Goal: Transaction & Acquisition: Book appointment/travel/reservation

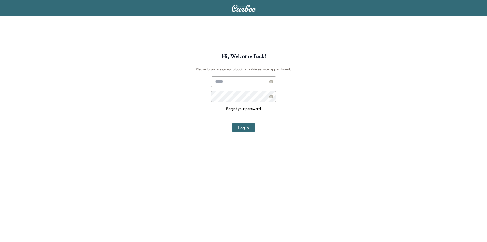
type input "**********"
click at [241, 128] on button "Log In" at bounding box center [244, 127] width 24 height 8
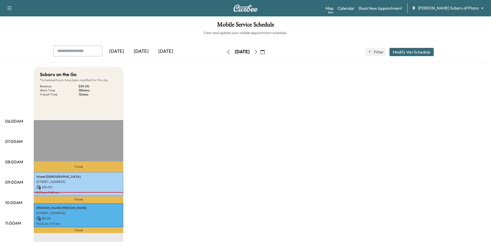
click at [468, 9] on body "Support Log Out Map Beta Calendar Book New Appointment [PERSON_NAME] Subaru of …" at bounding box center [245, 121] width 491 height 242
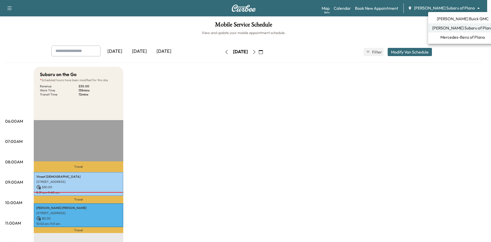
click at [454, 18] on span "[PERSON_NAME] Buick GMC" at bounding box center [463, 19] width 52 height 6
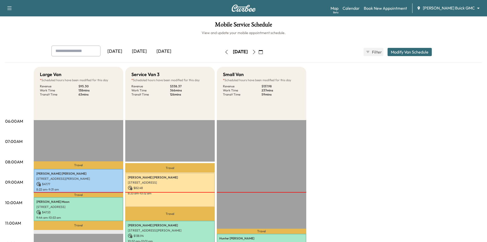
click at [263, 52] on icon "button" at bounding box center [261, 52] width 4 height 4
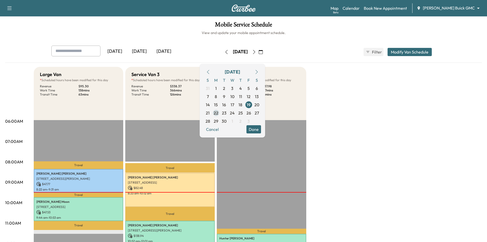
click at [218, 115] on span "22" at bounding box center [216, 113] width 5 height 6
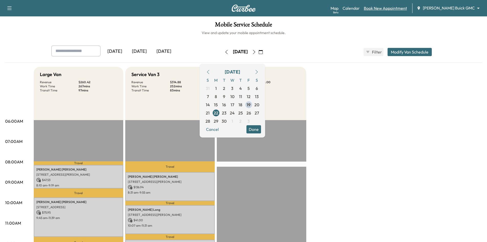
click at [407, 8] on link "Book New Appointment" at bounding box center [385, 8] width 43 height 6
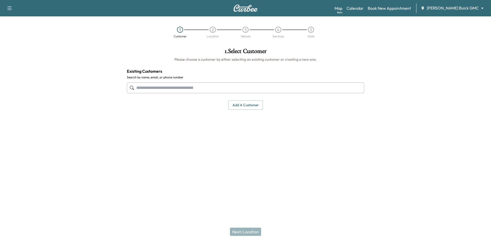
click at [279, 86] on input "text" at bounding box center [245, 87] width 237 height 11
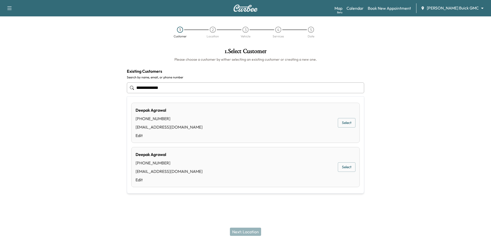
click at [349, 125] on button "Select" at bounding box center [347, 122] width 18 height 9
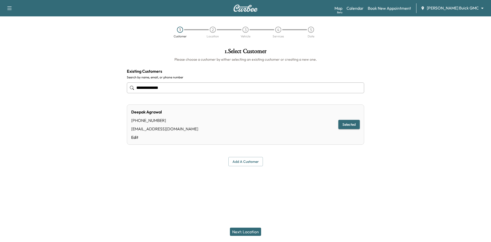
type input "**********"
click at [256, 232] on button "Next: Location" at bounding box center [245, 231] width 31 height 8
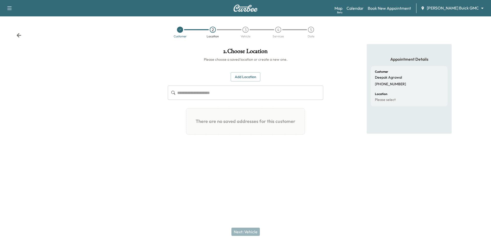
click at [244, 77] on button "Add Location" at bounding box center [246, 76] width 30 height 9
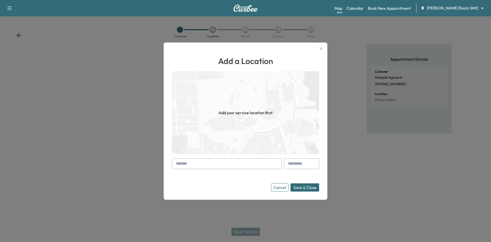
click at [241, 164] on input "text" at bounding box center [227, 163] width 110 height 11
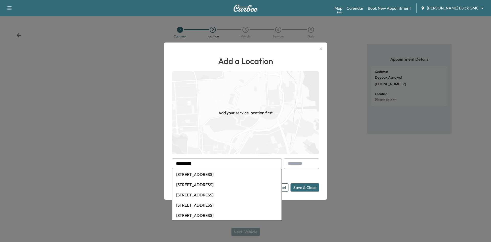
click at [236, 174] on li "[STREET_ADDRESS]" at bounding box center [226, 174] width 109 height 10
type input "**********"
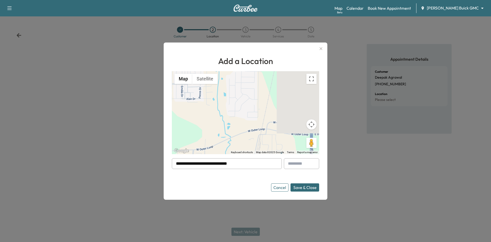
click at [300, 187] on button "Save & Close" at bounding box center [304, 187] width 29 height 8
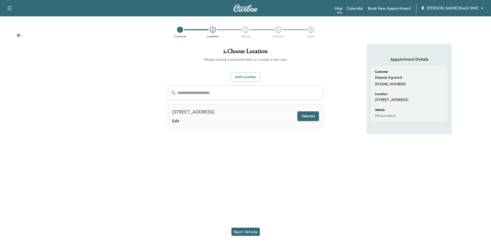
click at [243, 234] on button "Next: Vehicle" at bounding box center [245, 231] width 28 height 8
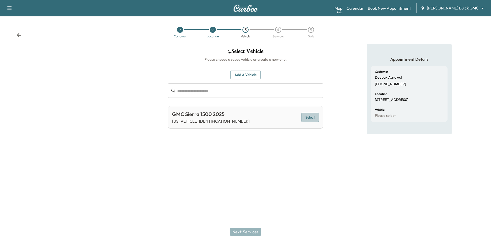
click at [308, 116] on button "Select" at bounding box center [310, 116] width 18 height 9
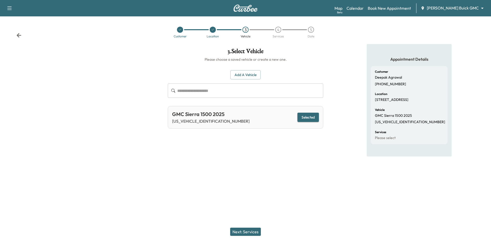
click at [253, 232] on button "Next: Services" at bounding box center [245, 231] width 31 height 8
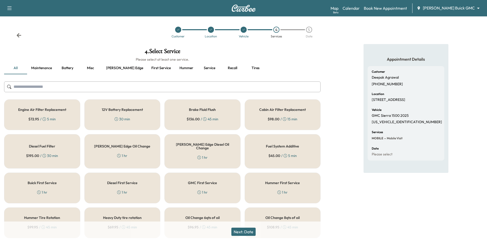
click at [110, 68] on button "[PERSON_NAME] edge" at bounding box center [124, 68] width 45 height 12
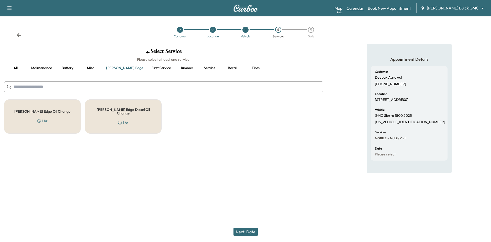
click at [364, 9] on link "Calendar" at bounding box center [354, 8] width 17 height 6
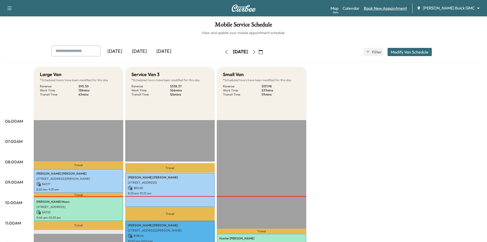
click at [407, 7] on link "Book New Appointment" at bounding box center [385, 8] width 43 height 6
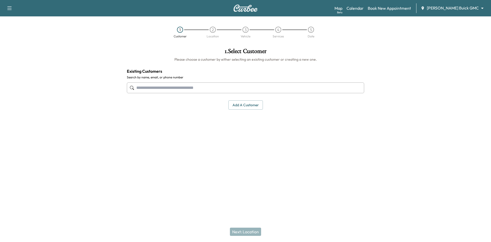
click at [288, 87] on input "text" at bounding box center [245, 87] width 237 height 11
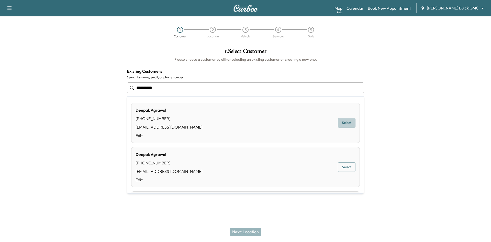
click at [346, 123] on button "Select" at bounding box center [347, 122] width 18 height 9
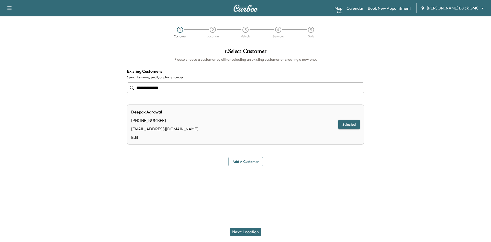
type input "**********"
click at [247, 232] on button "Next: Location" at bounding box center [245, 231] width 31 height 8
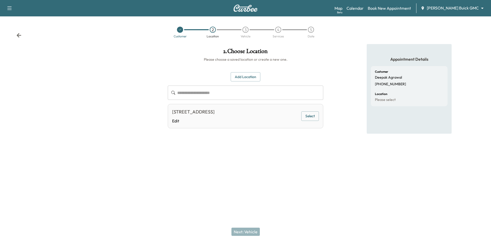
click at [313, 119] on button "Select" at bounding box center [310, 115] width 18 height 9
click at [247, 231] on button "Next: Vehicle" at bounding box center [245, 231] width 28 height 8
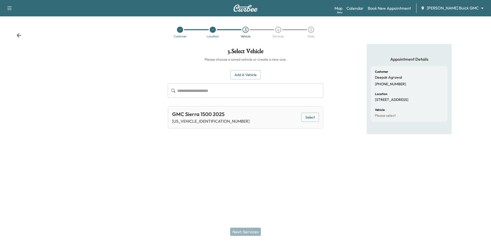
click at [311, 118] on button "Select" at bounding box center [310, 116] width 18 height 9
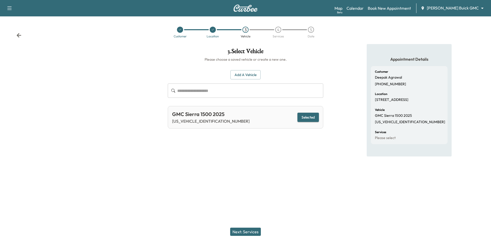
click at [242, 232] on button "Next: Services" at bounding box center [245, 231] width 31 height 8
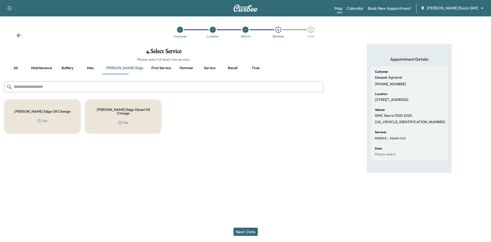
click at [56, 120] on div "[PERSON_NAME] Edge Oil Change 1 hr" at bounding box center [42, 116] width 77 height 34
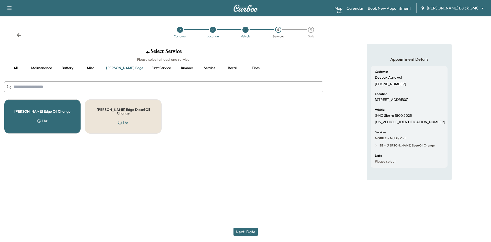
click at [44, 67] on button "Maintenance" at bounding box center [41, 68] width 29 height 12
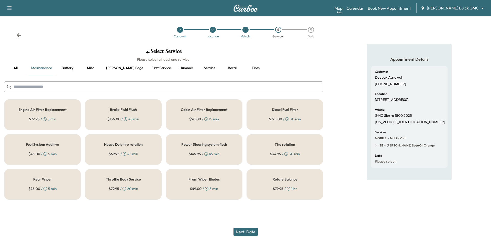
drag, startPoint x: 275, startPoint y: 144, endPoint x: 273, endPoint y: 147, distance: 3.3
click at [275, 144] on h5 "Tire rotation" at bounding box center [285, 144] width 20 height 4
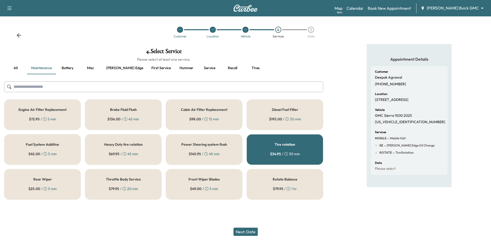
click at [251, 236] on div "Next: Date" at bounding box center [245, 231] width 491 height 20
click at [251, 234] on button "Next: Date" at bounding box center [245, 231] width 24 height 8
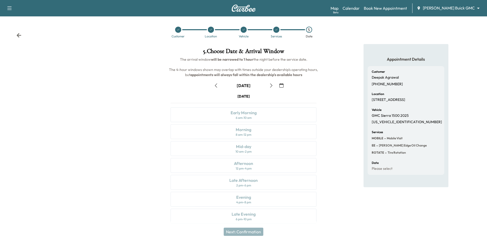
click at [282, 86] on icon "button" at bounding box center [281, 85] width 4 height 4
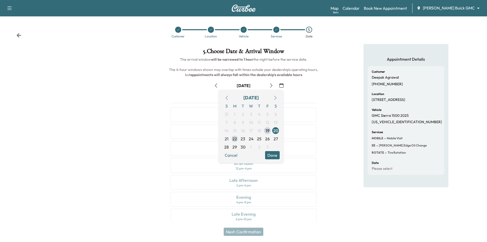
click at [236, 140] on span "22" at bounding box center [234, 139] width 5 height 6
click at [273, 156] on button "Done" at bounding box center [272, 155] width 15 height 8
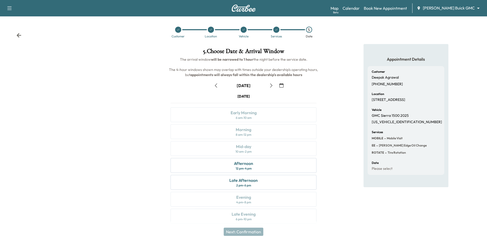
click at [270, 86] on icon "button" at bounding box center [271, 85] width 4 height 4
click at [275, 114] on div "Early Morning 6 am - 10 am" at bounding box center [244, 114] width 146 height 15
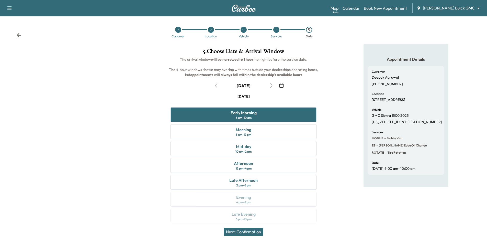
drag, startPoint x: 244, startPoint y: 233, endPoint x: 247, endPoint y: 230, distance: 3.6
click at [244, 233] on button "Next: Confirmation" at bounding box center [244, 231] width 40 height 8
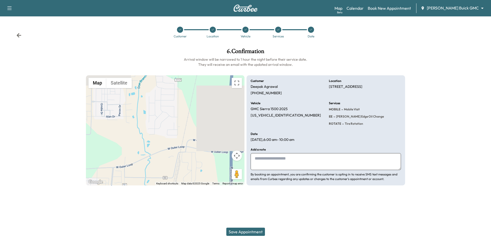
click at [255, 232] on button "Save Appointment" at bounding box center [245, 231] width 39 height 8
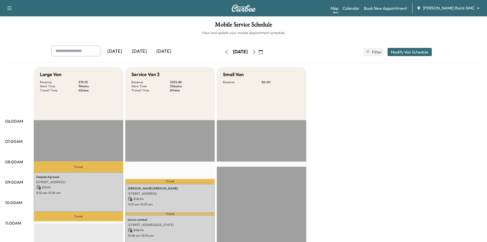
click at [140, 53] on div "[DATE]" at bounding box center [139, 52] width 25 height 12
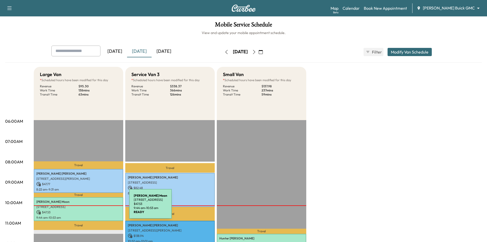
click at [91, 206] on p "[STREET_ADDRESS]" at bounding box center [78, 207] width 84 height 4
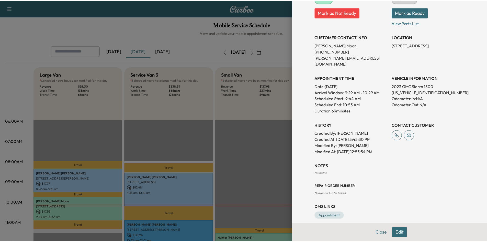
scroll to position [7, 0]
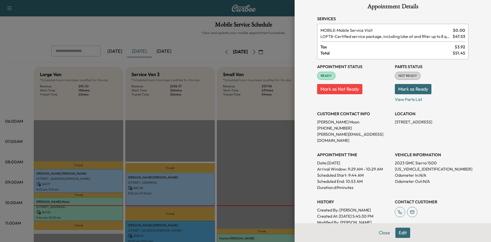
drag, startPoint x: 64, startPoint y: 30, endPoint x: 65, endPoint y: 32, distance: 2.8
click at [64, 30] on div at bounding box center [245, 121] width 491 height 242
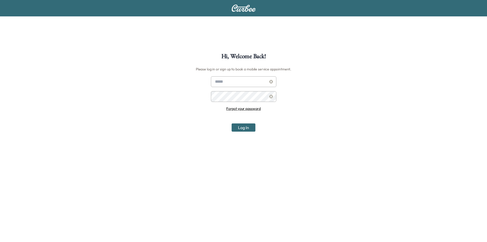
scroll to position [53, 0]
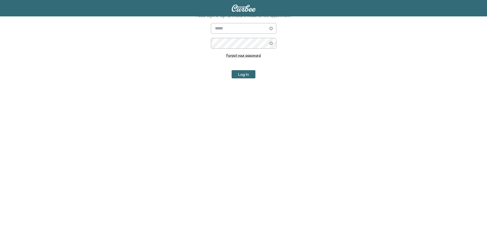
type input "**********"
click at [238, 72] on button "Log In" at bounding box center [244, 74] width 24 height 8
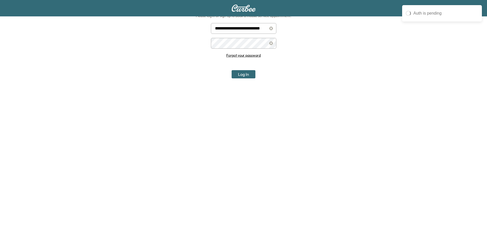
scroll to position [0, 0]
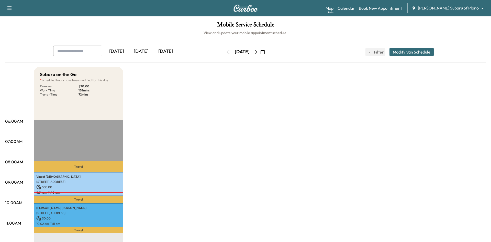
click at [446, 10] on body "Support Log Out Map Beta Calendar Book New Appointment Ewing Subaru of Plano **…" at bounding box center [245, 121] width 491 height 242
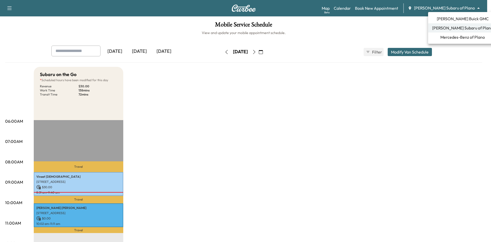
click at [442, 37] on span "Mercedes-Benz of Plano" at bounding box center [462, 37] width 44 height 6
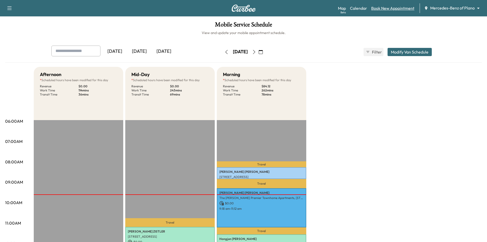
click at [388, 7] on link "Book New Appointment" at bounding box center [392, 8] width 43 height 6
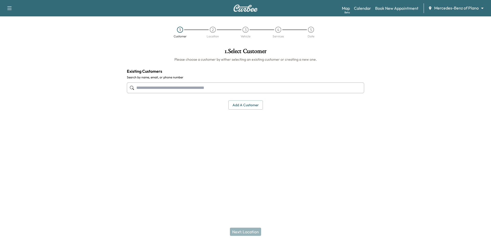
click at [230, 91] on input "text" at bounding box center [245, 87] width 237 height 11
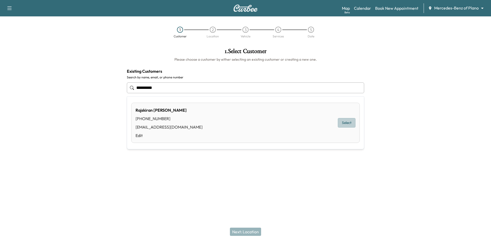
click at [346, 125] on button "Select" at bounding box center [347, 122] width 18 height 9
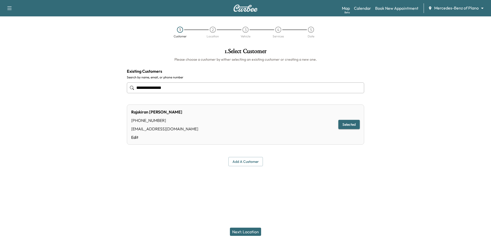
type input "**********"
click at [255, 231] on button "Next: Location" at bounding box center [245, 231] width 31 height 8
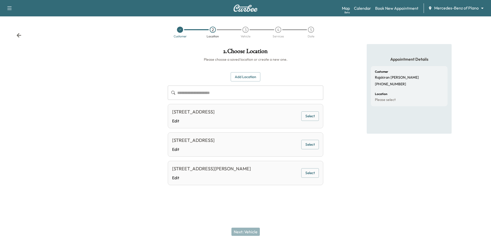
click at [251, 78] on button "Add Location" at bounding box center [246, 76] width 30 height 9
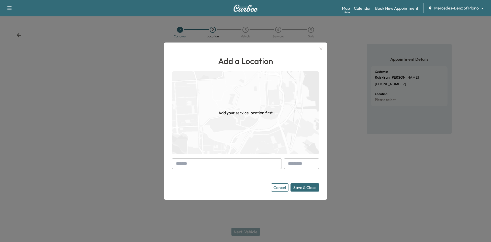
drag, startPoint x: 234, startPoint y: 159, endPoint x: 240, endPoint y: 159, distance: 6.2
click at [234, 159] on input "text" at bounding box center [227, 163] width 110 height 11
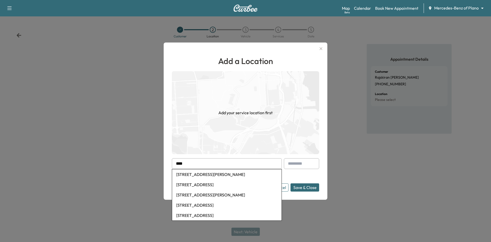
click at [226, 173] on li "8404 Warren Parkway, Frisco, TX, USA" at bounding box center [226, 174] width 109 height 10
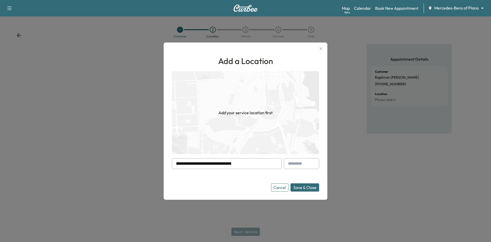
drag, startPoint x: 303, startPoint y: 184, endPoint x: 299, endPoint y: 183, distance: 4.0
click at [302, 184] on button "Save & Close" at bounding box center [304, 187] width 29 height 8
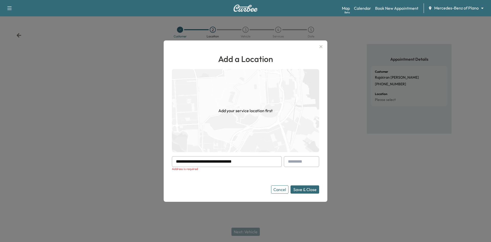
click at [301, 190] on button "Save & Close" at bounding box center [304, 189] width 29 height 8
click at [264, 162] on input "**********" at bounding box center [227, 161] width 110 height 11
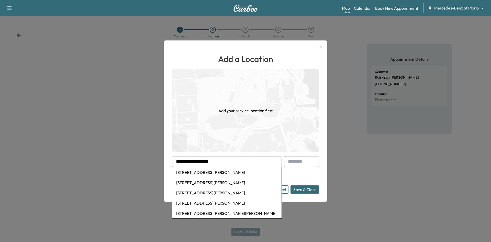
click at [230, 172] on li "8404 Warren Parkway, Frisco, TX, USA" at bounding box center [226, 172] width 109 height 10
type input "**********"
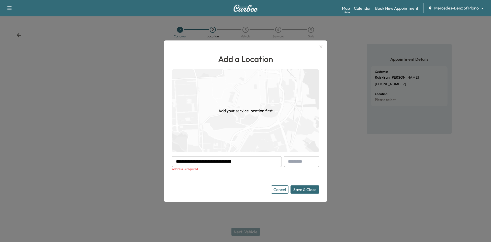
click at [298, 189] on button "Save & Close" at bounding box center [304, 189] width 29 height 8
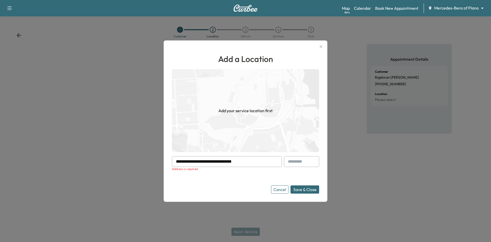
click at [298, 189] on button "Save & Close" at bounding box center [304, 189] width 29 height 8
click at [281, 191] on button "Cancel" at bounding box center [279, 189] width 17 height 8
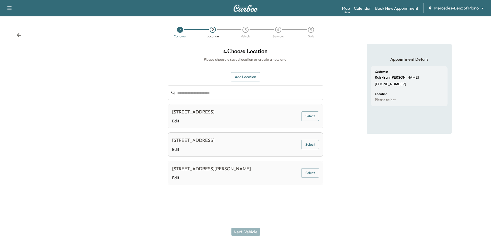
click at [178, 178] on link "Edit" at bounding box center [211, 177] width 79 height 6
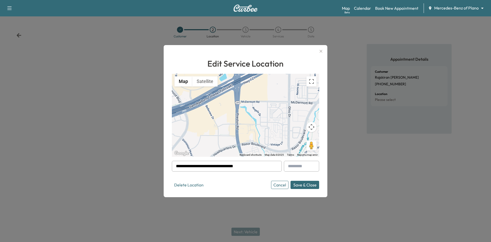
click at [207, 166] on input "**********" at bounding box center [227, 166] width 110 height 11
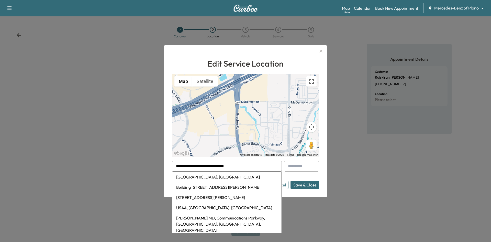
click at [247, 188] on li "Building 1, Warren Parkway, Frisco, TX, USA" at bounding box center [226, 187] width 109 height 10
type input "**********"
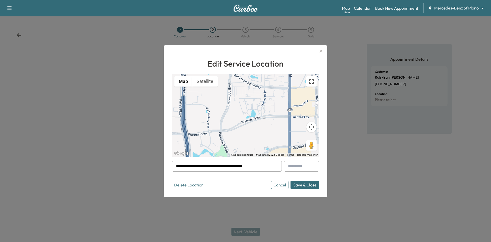
click at [295, 186] on button "Save & Close" at bounding box center [304, 184] width 29 height 8
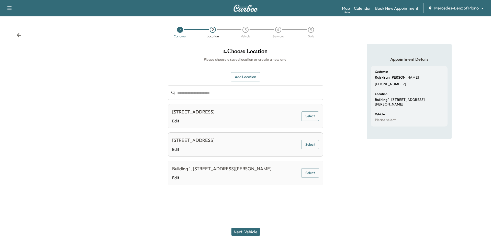
click at [308, 174] on button "Select" at bounding box center [310, 172] width 18 height 9
click at [253, 233] on button "Next: Vehicle" at bounding box center [245, 231] width 28 height 8
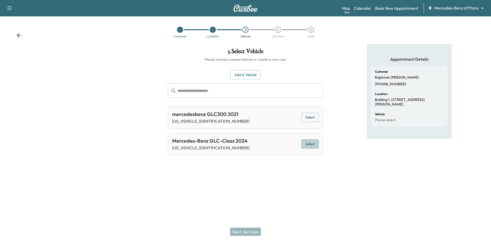
click at [318, 147] on button "Select" at bounding box center [310, 143] width 18 height 9
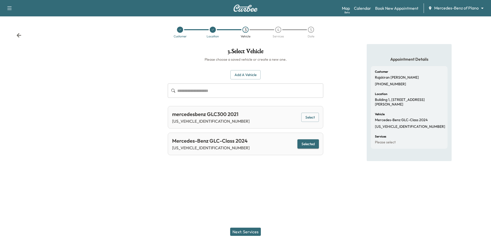
drag, startPoint x: 253, startPoint y: 232, endPoint x: 254, endPoint y: 229, distance: 2.8
click at [253, 231] on button "Next: Services" at bounding box center [245, 231] width 31 height 8
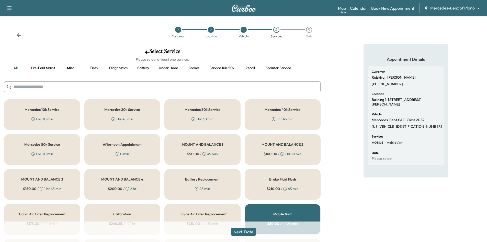
click at [59, 120] on div "Mercedes 10k Service 1 hr 30 min" at bounding box center [42, 114] width 76 height 31
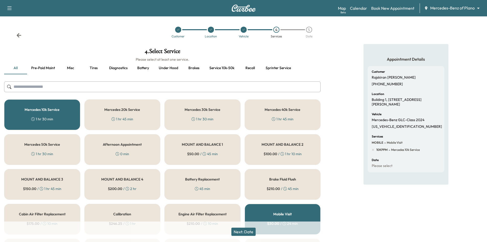
click at [252, 234] on button "Next: Date" at bounding box center [243, 231] width 24 height 8
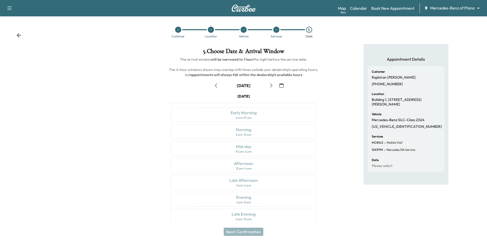
click at [283, 86] on icon "button" at bounding box center [281, 85] width 4 height 4
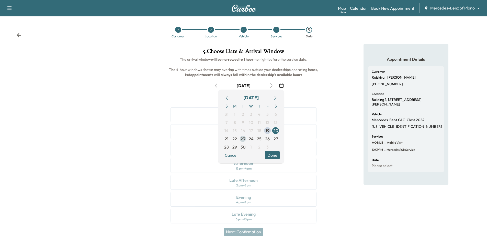
click at [242, 141] on span "23" at bounding box center [243, 139] width 5 height 6
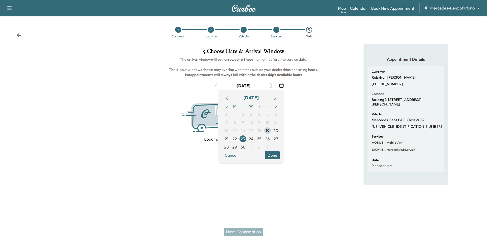
click at [277, 157] on button "Done" at bounding box center [272, 155] width 15 height 8
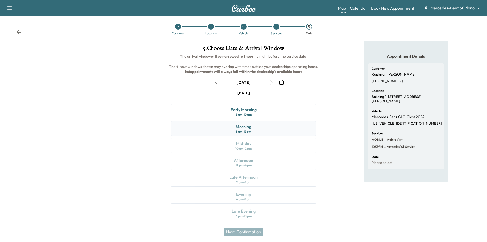
scroll to position [4, 0]
click at [359, 8] on link "Calendar" at bounding box center [358, 8] width 17 height 6
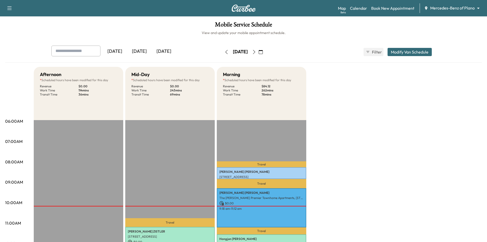
click at [263, 51] on icon "button" at bounding box center [261, 52] width 4 height 4
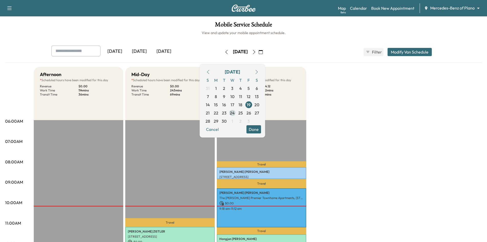
click at [235, 115] on span "24" at bounding box center [232, 113] width 5 height 6
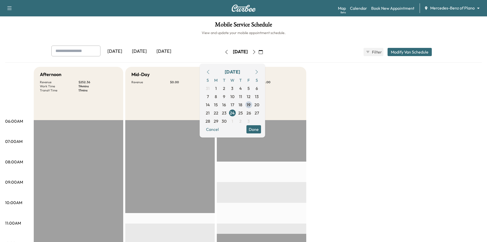
click at [334, 31] on h6 "View and update your mobile appointment schedule." at bounding box center [243, 32] width 477 height 5
click at [261, 129] on button "Done" at bounding box center [253, 129] width 15 height 8
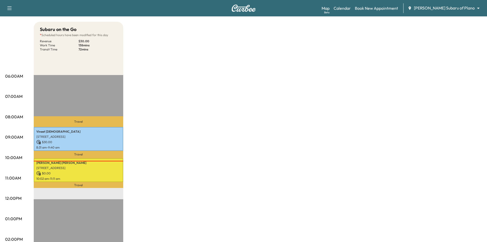
scroll to position [77, 0]
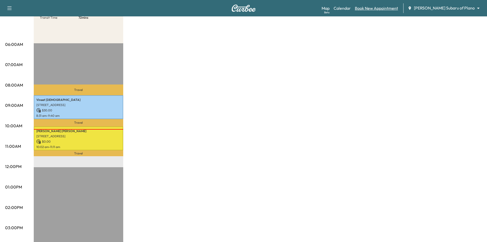
click at [398, 10] on link "Book New Appointment" at bounding box center [376, 8] width 43 height 6
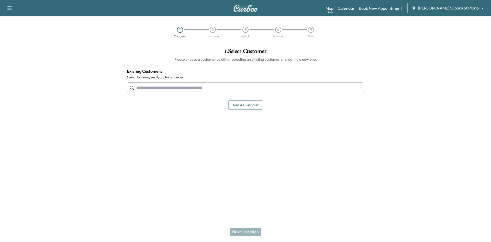
click at [402, 9] on link "Book New Appointment" at bounding box center [380, 8] width 43 height 6
drag, startPoint x: 280, startPoint y: 90, endPoint x: 298, endPoint y: 94, distance: 18.2
click at [280, 90] on input "text" at bounding box center [245, 87] width 237 height 11
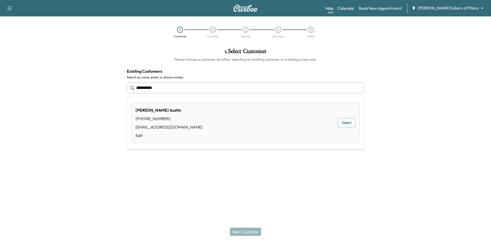
click at [349, 124] on button "Select" at bounding box center [347, 122] width 18 height 9
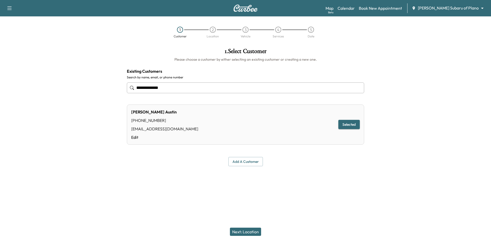
type input "**********"
click at [241, 230] on button "Next: Location" at bounding box center [245, 231] width 31 height 8
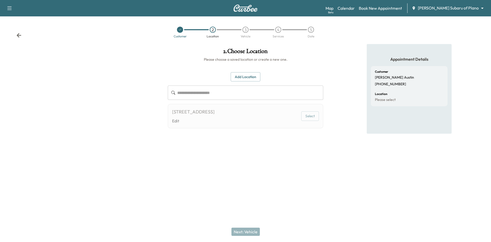
click at [308, 115] on button "Select" at bounding box center [310, 115] width 18 height 9
click at [251, 80] on button "Add Location" at bounding box center [246, 76] width 30 height 9
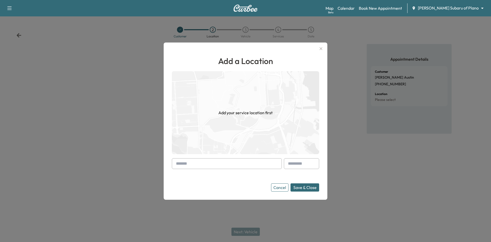
click at [227, 162] on input "text" at bounding box center [227, 163] width 110 height 11
paste input "**********"
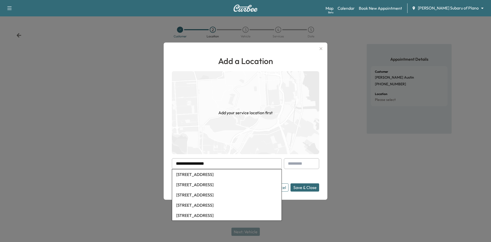
click at [211, 175] on li "8642 Eustis Avenue, Dallas, TX, USA" at bounding box center [226, 174] width 109 height 10
type input "**********"
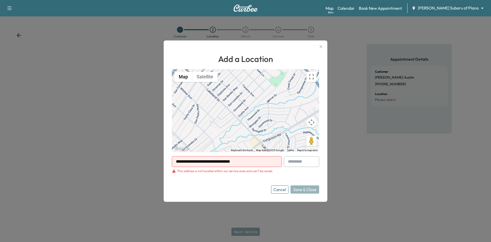
click at [281, 190] on button "Cancel" at bounding box center [279, 189] width 17 height 8
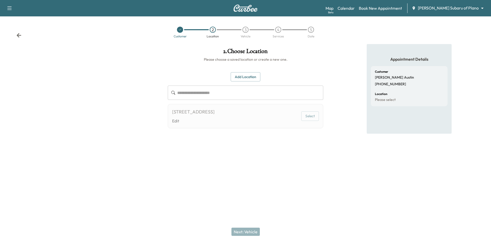
click at [178, 30] on icon at bounding box center [179, 29] width 3 height 3
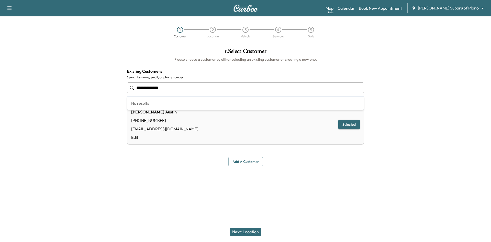
click at [193, 88] on input "**********" at bounding box center [245, 87] width 237 height 11
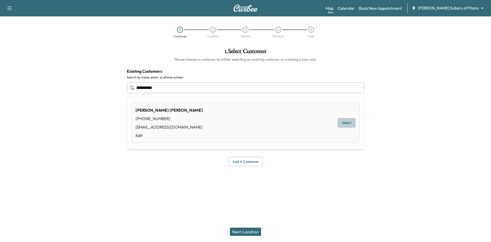
drag, startPoint x: 341, startPoint y: 124, endPoint x: 307, endPoint y: 149, distance: 41.4
click at [341, 124] on button "Select" at bounding box center [347, 122] width 18 height 9
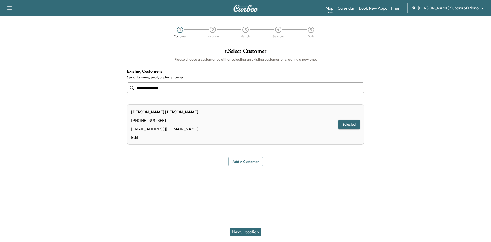
type input "**********"
click at [252, 230] on button "Next: Location" at bounding box center [245, 231] width 31 height 8
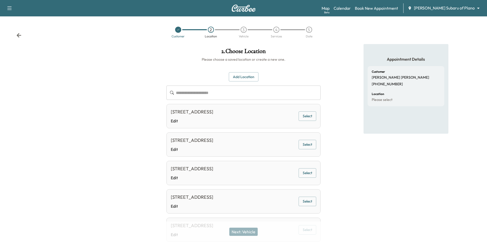
click at [307, 116] on button "Select" at bounding box center [308, 115] width 18 height 9
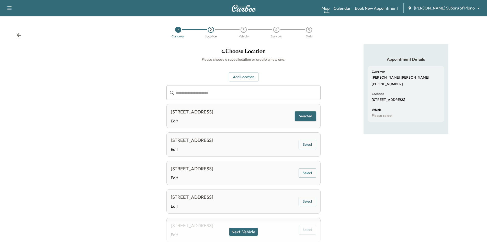
click at [255, 231] on button "Next: Vehicle" at bounding box center [243, 231] width 28 height 8
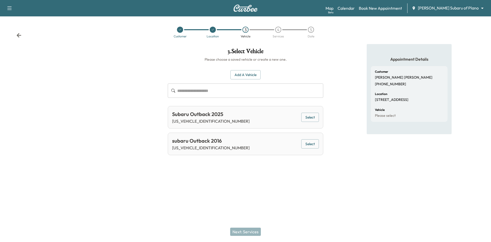
click at [311, 116] on button "Select" at bounding box center [310, 116] width 18 height 9
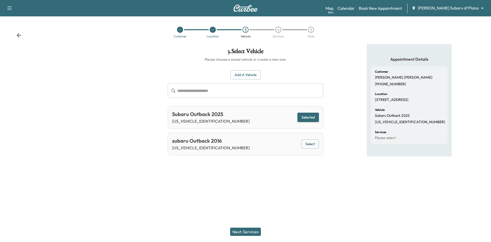
click at [241, 232] on button "Next: Services" at bounding box center [245, 231] width 31 height 8
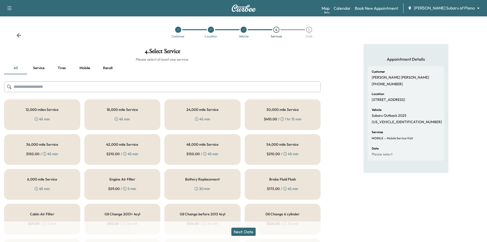
click at [55, 187] on div "6,000 mile Service 45 min" at bounding box center [42, 184] width 76 height 31
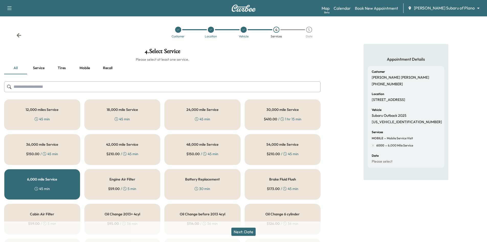
click at [242, 231] on button "Next: Date" at bounding box center [243, 231] width 24 height 8
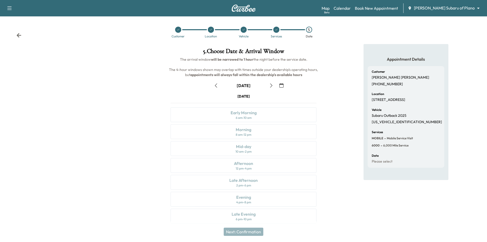
drag, startPoint x: 280, startPoint y: 84, endPoint x: 279, endPoint y: 87, distance: 3.3
click at [280, 85] on icon "button" at bounding box center [281, 85] width 4 height 4
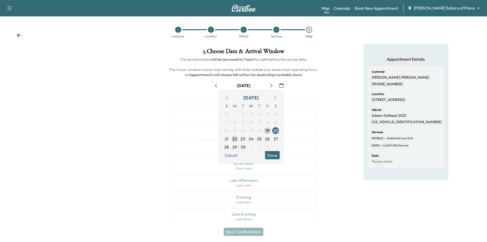
click at [238, 140] on span "22" at bounding box center [235, 138] width 8 height 8
click at [272, 156] on button "Done" at bounding box center [272, 155] width 15 height 8
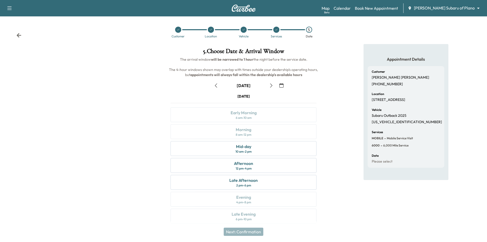
click at [177, 30] on icon at bounding box center [178, 29] width 3 height 3
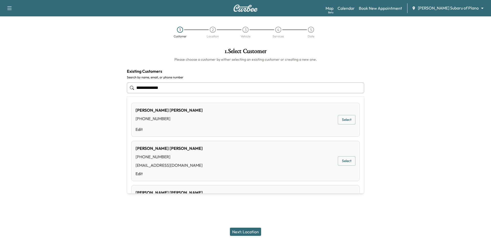
drag, startPoint x: 172, startPoint y: 85, endPoint x: 134, endPoint y: 89, distance: 38.3
click at [136, 88] on input "**********" at bounding box center [245, 87] width 237 height 11
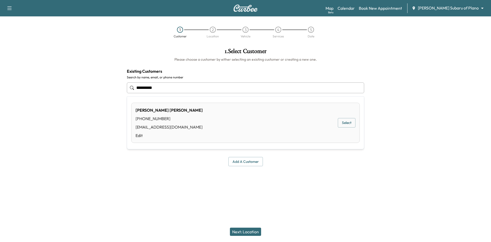
click at [344, 122] on button "Select" at bounding box center [347, 122] width 18 height 9
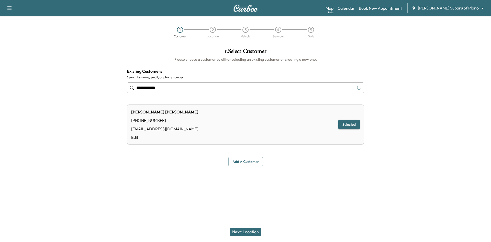
type input "**********"
click at [254, 163] on button "Add a customer" at bounding box center [245, 161] width 35 height 9
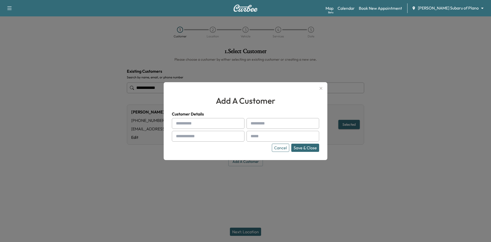
click at [286, 148] on button "Cancel" at bounding box center [280, 147] width 17 height 8
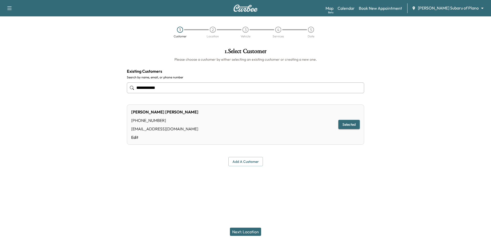
click at [246, 233] on button "Next: Location" at bounding box center [245, 231] width 31 height 8
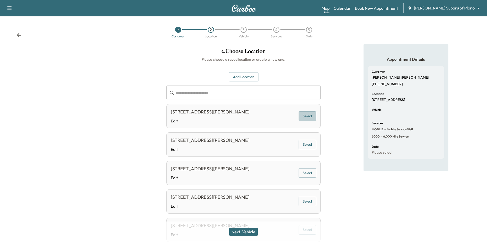
click at [311, 116] on button "Select" at bounding box center [308, 115] width 18 height 9
click at [253, 232] on button "Next: Vehicle" at bounding box center [243, 231] width 28 height 8
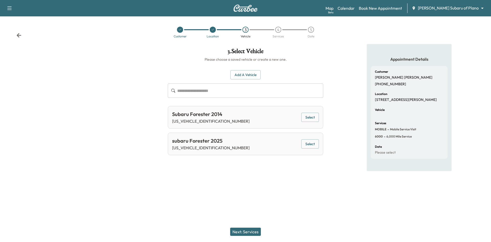
click at [306, 145] on button "Select" at bounding box center [310, 143] width 18 height 9
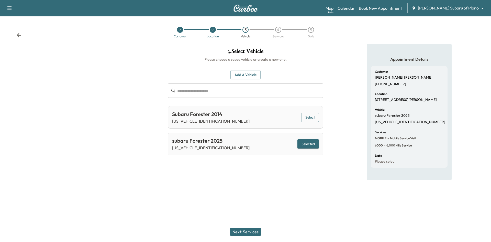
click at [255, 233] on button "Next: Services" at bounding box center [245, 231] width 31 height 8
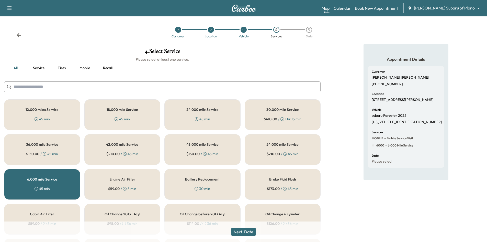
click at [247, 232] on button "Next: Date" at bounding box center [243, 231] width 24 height 8
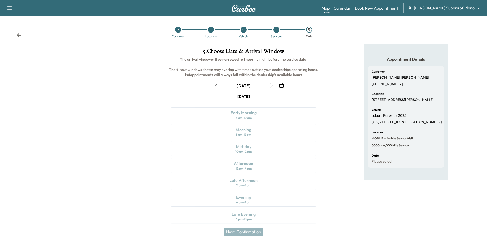
click at [281, 85] on icon "button" at bounding box center [281, 85] width 4 height 4
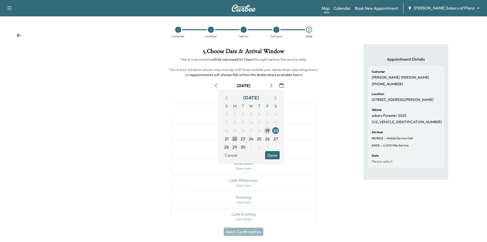
click at [237, 140] on span "22" at bounding box center [235, 138] width 8 height 8
click at [315, 80] on div "September 22 September 2025 S M T W T F S 31 1 2 3 4 5 6 7 8 9 10 11 12 13 14 1…" at bounding box center [243, 151] width 154 height 148
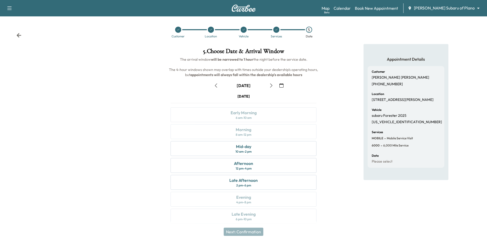
click at [178, 30] on icon at bounding box center [178, 30] width 2 height 2
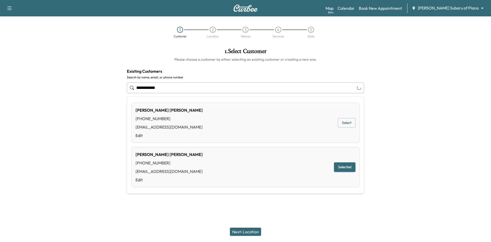
drag, startPoint x: 231, startPoint y: 88, endPoint x: 106, endPoint y: 89, distance: 124.8
click at [106, 89] on div "**********" at bounding box center [245, 107] width 491 height 126
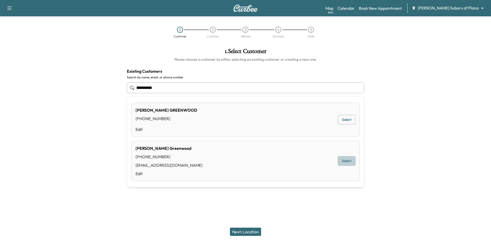
click at [345, 161] on button "Select" at bounding box center [347, 160] width 18 height 9
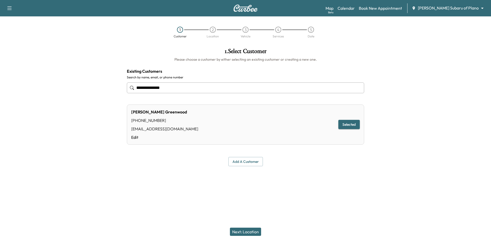
type input "**********"
click at [254, 234] on button "Next: Location" at bounding box center [245, 231] width 31 height 8
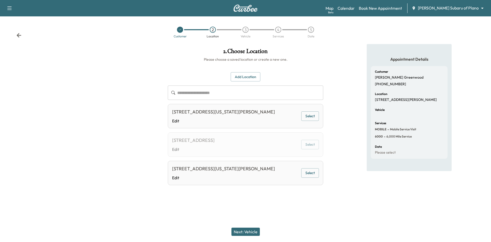
click at [304, 121] on button "Select" at bounding box center [310, 115] width 18 height 9
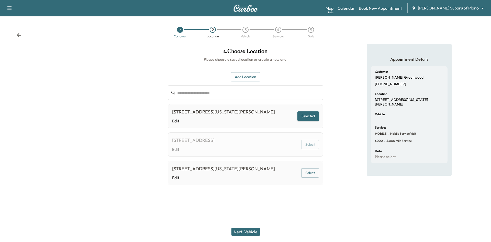
drag, startPoint x: 253, startPoint y: 231, endPoint x: 256, endPoint y: 228, distance: 4.2
click at [253, 231] on button "Next: Vehicle" at bounding box center [245, 231] width 28 height 8
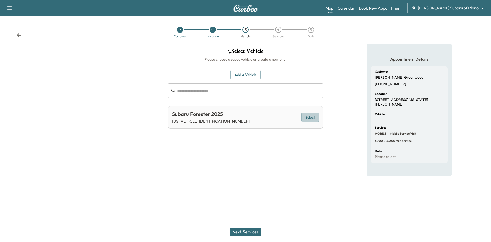
click at [301, 116] on button "Select" at bounding box center [310, 116] width 18 height 9
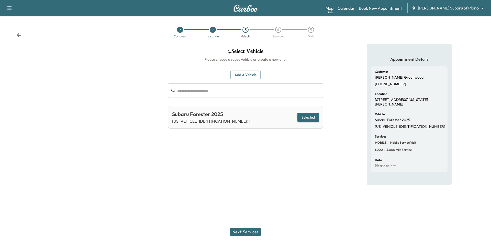
click at [241, 230] on button "Next: Services" at bounding box center [245, 231] width 31 height 8
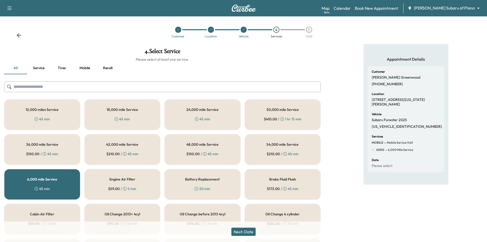
drag, startPoint x: 236, startPoint y: 232, endPoint x: 246, endPoint y: 213, distance: 20.5
click at [236, 232] on button "Next: Date" at bounding box center [243, 231] width 24 height 8
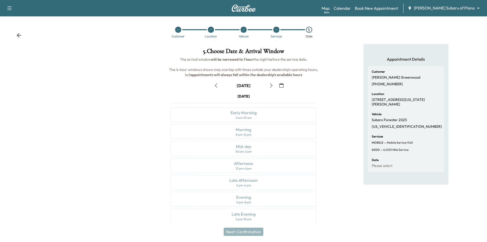
drag, startPoint x: 282, startPoint y: 85, endPoint x: 276, endPoint y: 90, distance: 7.7
click at [281, 87] on icon "button" at bounding box center [281, 85] width 4 height 4
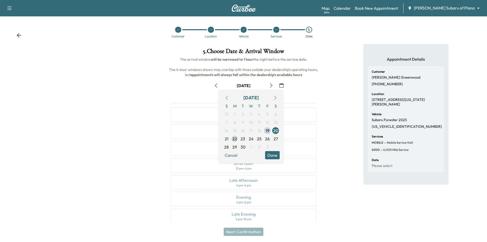
click at [238, 138] on span "22" at bounding box center [235, 138] width 8 height 8
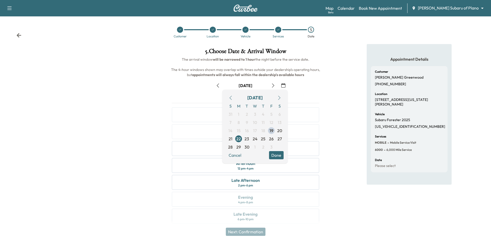
click at [278, 156] on button "Done" at bounding box center [276, 155] width 15 height 8
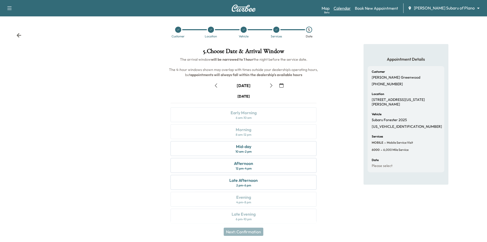
click at [351, 9] on link "Calendar" at bounding box center [342, 8] width 17 height 6
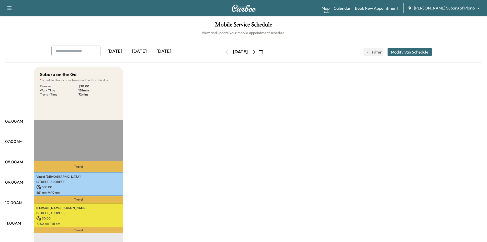
click at [389, 10] on link "Book New Appointment" at bounding box center [376, 8] width 43 height 6
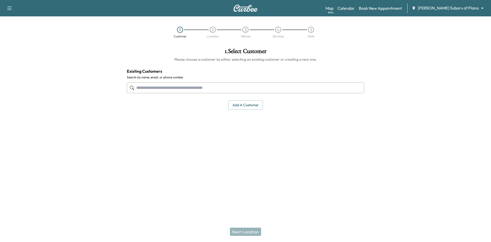
click at [231, 86] on input "text" at bounding box center [245, 87] width 237 height 11
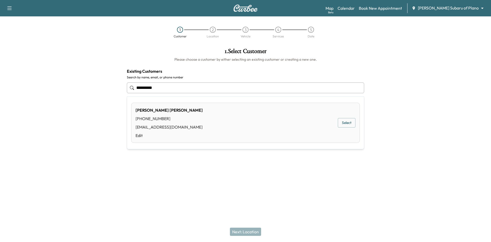
click at [343, 121] on button "Select" at bounding box center [347, 122] width 18 height 9
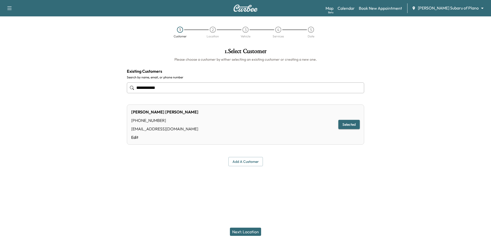
type input "**********"
drag, startPoint x: 252, startPoint y: 230, endPoint x: 252, endPoint y: 227, distance: 3.1
click at [252, 230] on button "Next: Location" at bounding box center [245, 231] width 31 height 8
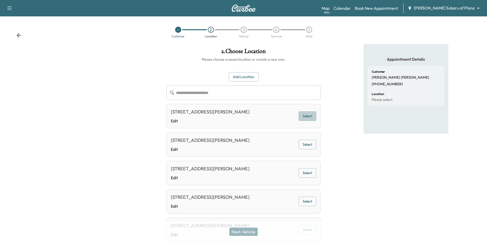
click at [303, 117] on button "Select" at bounding box center [308, 115] width 18 height 9
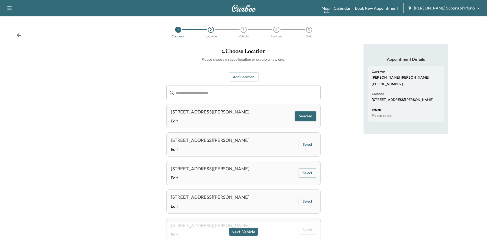
drag, startPoint x: 247, startPoint y: 232, endPoint x: 274, endPoint y: 163, distance: 73.4
click at [248, 231] on button "Next: Vehicle" at bounding box center [243, 231] width 28 height 8
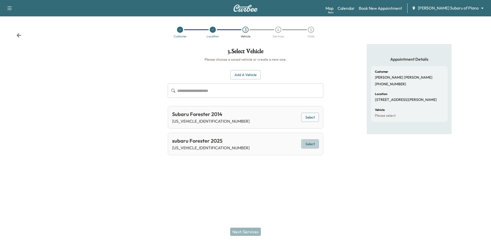
click at [309, 147] on button "Select" at bounding box center [310, 143] width 18 height 9
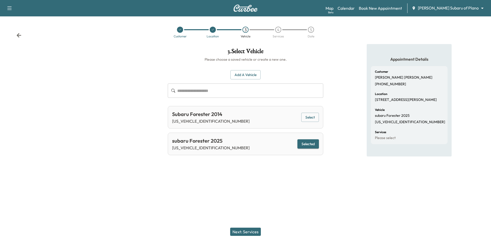
click at [240, 232] on button "Next: Services" at bounding box center [245, 231] width 31 height 8
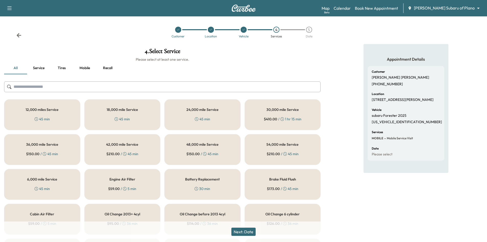
drag, startPoint x: 55, startPoint y: 180, endPoint x: 63, endPoint y: 175, distance: 9.8
click at [55, 180] on h5 "6,000 mile Service" at bounding box center [42, 179] width 30 height 4
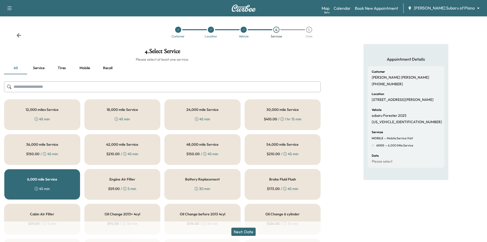
click at [243, 231] on button "Next: Date" at bounding box center [243, 231] width 24 height 8
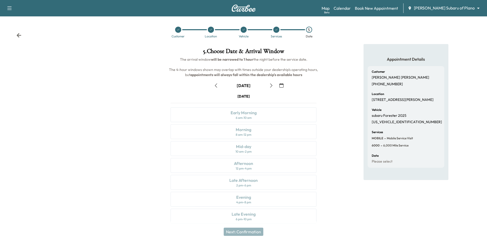
drag, startPoint x: 282, startPoint y: 85, endPoint x: 279, endPoint y: 100, distance: 14.8
click at [281, 85] on icon "button" at bounding box center [281, 85] width 4 height 4
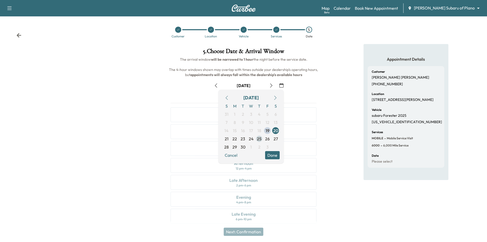
click at [259, 138] on span "25" at bounding box center [259, 139] width 5 height 6
drag, startPoint x: 270, startPoint y: 156, endPoint x: 272, endPoint y: 154, distance: 2.7
click at [271, 156] on button "Done" at bounding box center [272, 155] width 15 height 8
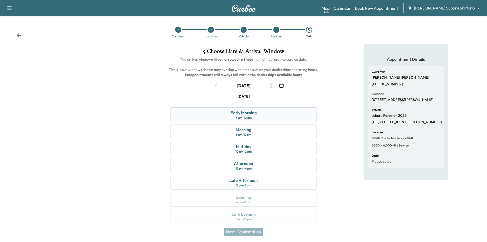
click at [276, 112] on div "Early Morning 6 am - 10 am" at bounding box center [244, 114] width 146 height 15
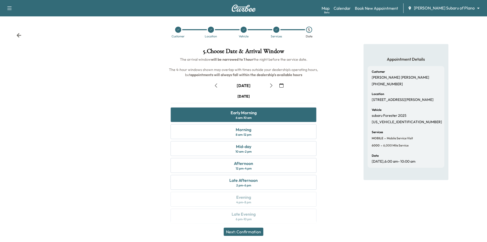
click at [247, 233] on button "Next: Confirmation" at bounding box center [244, 231] width 40 height 8
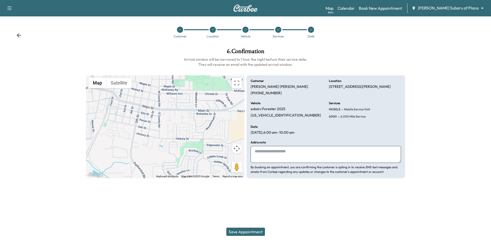
drag, startPoint x: 251, startPoint y: 232, endPoint x: 253, endPoint y: 228, distance: 4.6
click at [252, 232] on button "Save Appointment" at bounding box center [245, 231] width 39 height 8
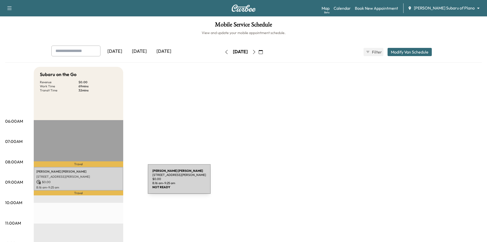
click at [109, 182] on p "$ 0.00" at bounding box center [78, 181] width 84 height 5
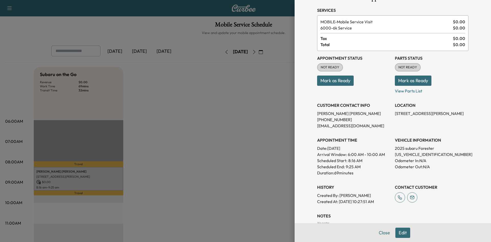
scroll to position [71, 0]
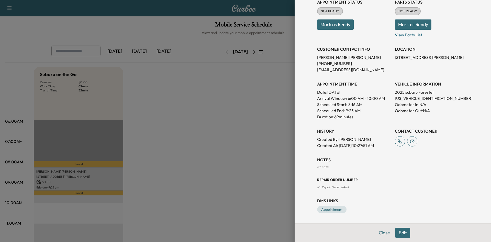
click at [225, 185] on div at bounding box center [245, 121] width 491 height 242
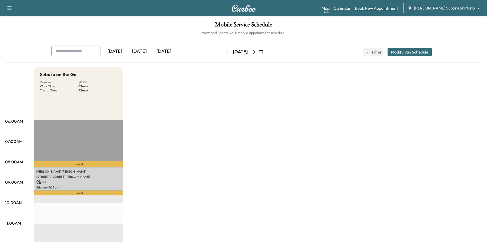
click at [381, 10] on link "Book New Appointment" at bounding box center [376, 8] width 43 height 6
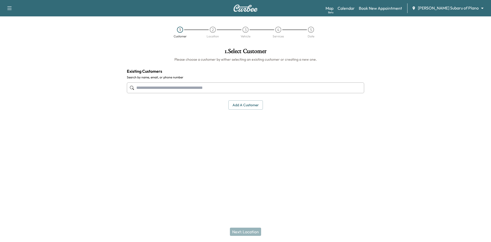
click at [261, 87] on input "text" at bounding box center [245, 87] width 237 height 11
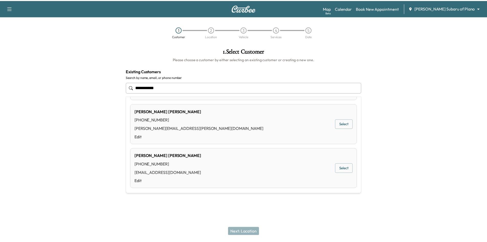
scroll to position [82, 0]
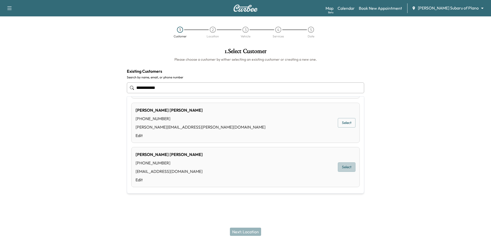
click at [346, 166] on button "Select" at bounding box center [347, 166] width 18 height 9
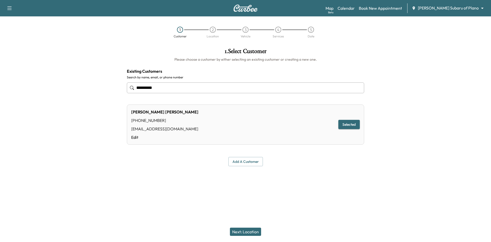
type input "**********"
click at [242, 232] on button "Next: Location" at bounding box center [245, 231] width 31 height 8
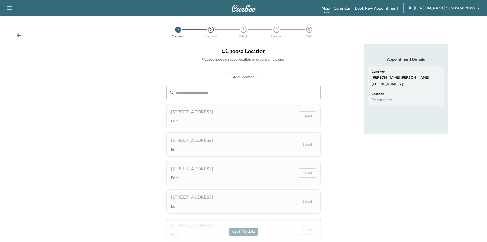
click at [311, 117] on button "Select" at bounding box center [308, 115] width 18 height 9
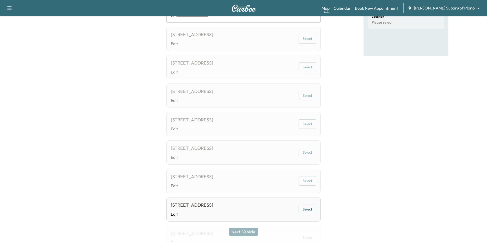
scroll to position [116, 0]
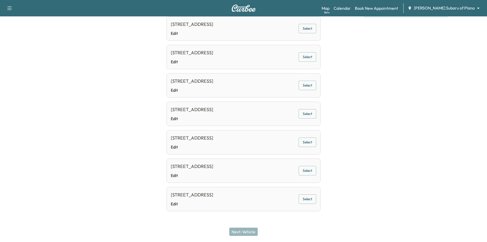
click at [309, 174] on button "Select" at bounding box center [308, 170] width 18 height 9
click at [240, 231] on button "Next: Vehicle" at bounding box center [243, 231] width 28 height 8
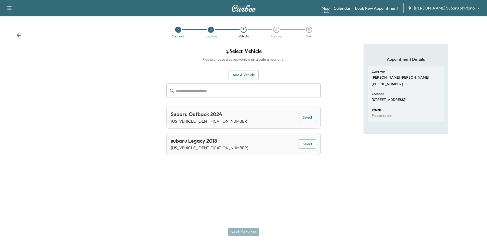
scroll to position [0, 0]
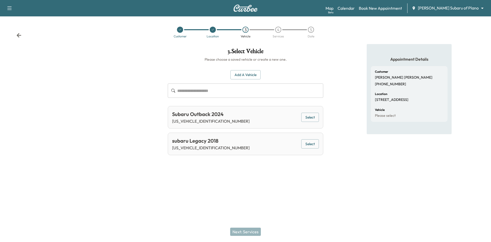
click at [240, 75] on button "Add a Vehicle" at bounding box center [245, 74] width 30 height 9
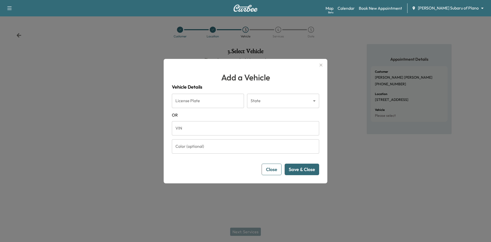
click at [200, 129] on input "VIN" at bounding box center [245, 128] width 147 height 14
paste input "**********"
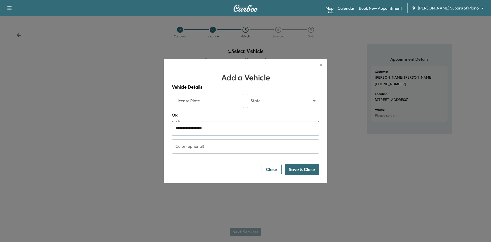
type input "**********"
click at [309, 170] on button "Save & Close" at bounding box center [302, 169] width 35 height 12
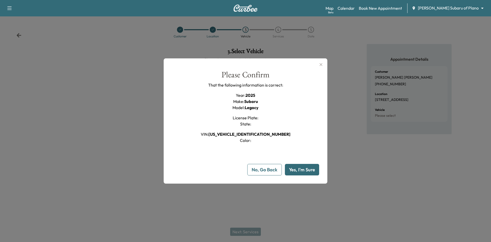
click at [309, 169] on button "Yes, I'm Sure" at bounding box center [302, 170] width 34 height 12
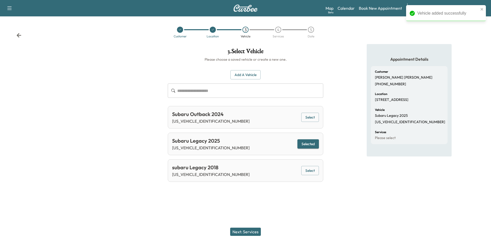
click at [256, 230] on button "Next: Services" at bounding box center [245, 231] width 31 height 8
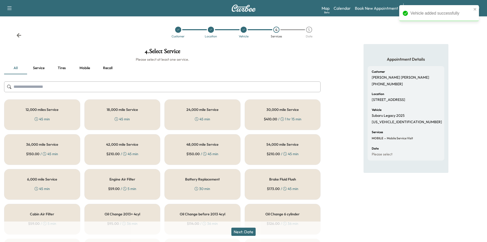
click at [79, 182] on div "6,000 mile Service 45 min" at bounding box center [42, 184] width 76 height 31
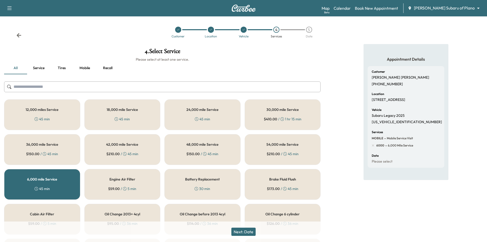
click at [245, 234] on button "Next: Date" at bounding box center [243, 231] width 24 height 8
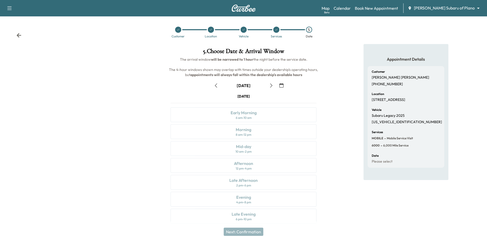
click at [281, 85] on icon "button" at bounding box center [281, 85] width 4 height 4
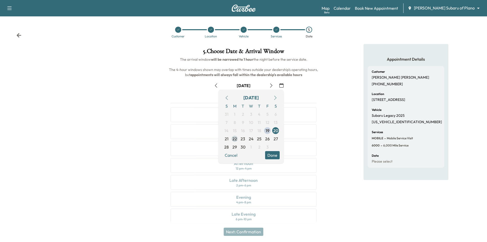
click at [236, 139] on span "22" at bounding box center [234, 139] width 5 height 6
click at [278, 155] on button "Done" at bounding box center [272, 155] width 15 height 8
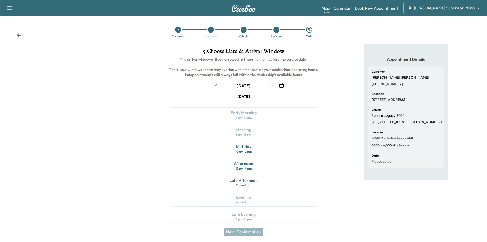
drag, startPoint x: 178, startPoint y: 30, endPoint x: 178, endPoint y: 33, distance: 2.8
click at [178, 30] on icon at bounding box center [178, 29] width 3 height 3
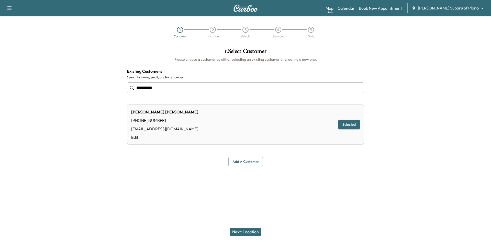
drag, startPoint x: 160, startPoint y: 88, endPoint x: 86, endPoint y: 81, distance: 73.8
click at [85, 81] on div "**********" at bounding box center [245, 107] width 491 height 126
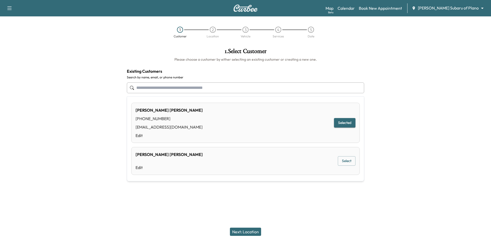
type input "**********"
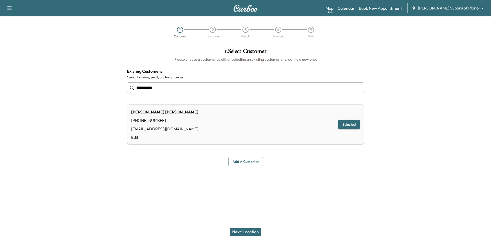
drag, startPoint x: 172, startPoint y: 86, endPoint x: 96, endPoint y: 87, distance: 75.7
click at [96, 87] on div "**********" at bounding box center [245, 107] width 491 height 126
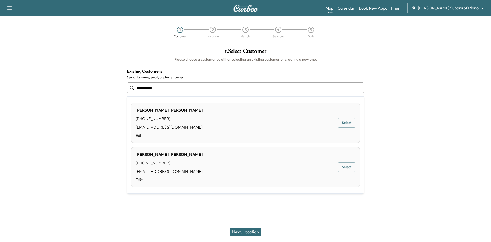
click at [338, 121] on button "Select" at bounding box center [347, 122] width 18 height 9
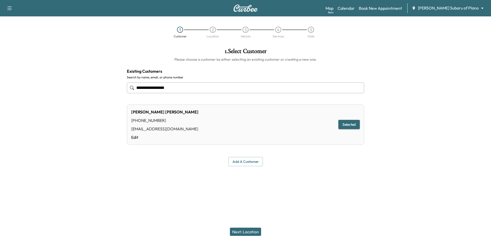
type input "**********"
click at [240, 231] on button "Next: Location" at bounding box center [245, 231] width 31 height 8
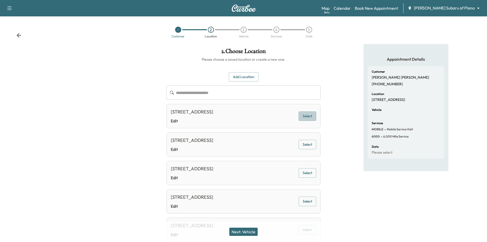
click at [309, 117] on button "Select" at bounding box center [308, 115] width 18 height 9
drag, startPoint x: 242, startPoint y: 230, endPoint x: 246, endPoint y: 221, distance: 9.4
click at [244, 230] on button "Next: Vehicle" at bounding box center [243, 231] width 28 height 8
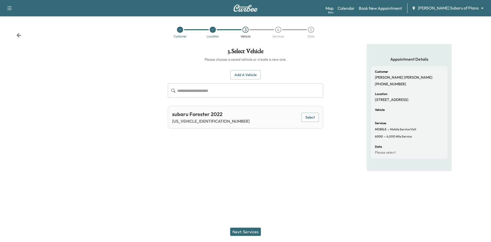
drag, startPoint x: 245, startPoint y: 73, endPoint x: 241, endPoint y: 69, distance: 5.6
click at [245, 73] on button "Add a Vehicle" at bounding box center [245, 74] width 30 height 9
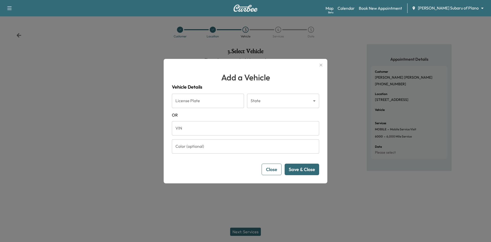
drag, startPoint x: 222, startPoint y: 131, endPoint x: 211, endPoint y: 133, distance: 11.5
click at [222, 131] on input "VIN" at bounding box center [245, 128] width 147 height 14
paste input "**********"
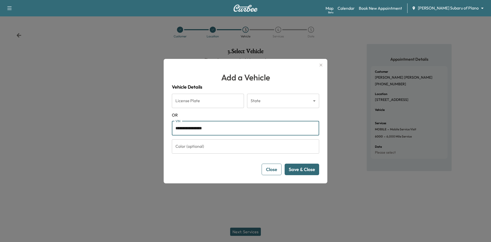
type input "**********"
click at [306, 171] on button "Save & Close" at bounding box center [302, 169] width 35 height 12
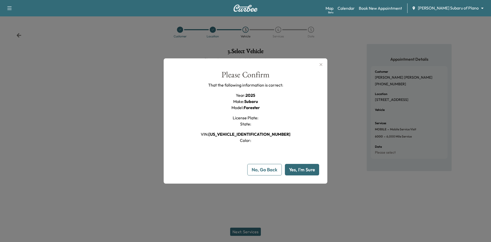
click at [298, 170] on button "Yes, I'm Sure" at bounding box center [302, 170] width 34 height 12
click at [295, 168] on button "Yes, I'm Sure" at bounding box center [302, 170] width 34 height 12
click at [305, 169] on button "Yes, I'm Sure" at bounding box center [302, 170] width 34 height 12
click at [320, 66] on icon "button" at bounding box center [321, 64] width 6 height 6
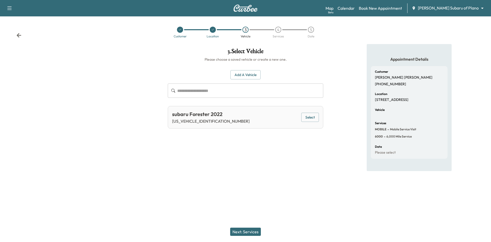
click at [253, 72] on button "Add a Vehicle" at bounding box center [245, 74] width 30 height 9
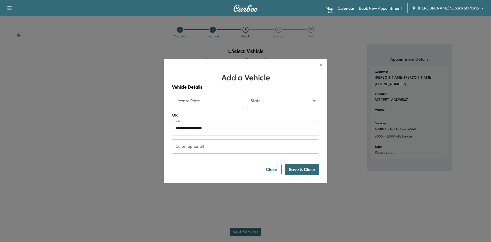
click at [212, 103] on input "License Plate" at bounding box center [208, 101] width 72 height 14
click at [273, 119] on form "**********" at bounding box center [245, 134] width 147 height 81
click at [303, 170] on button "Save & Close" at bounding box center [302, 169] width 35 height 12
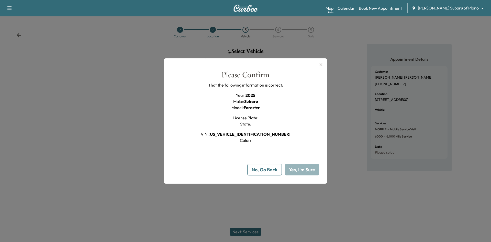
click at [304, 171] on button "Yes, I'm Sure" at bounding box center [302, 170] width 34 height 12
click at [321, 65] on icon "button" at bounding box center [321, 64] width 6 height 6
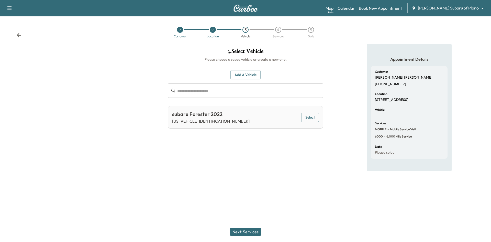
click at [9, 8] on icon "button" at bounding box center [9, 8] width 6 height 6
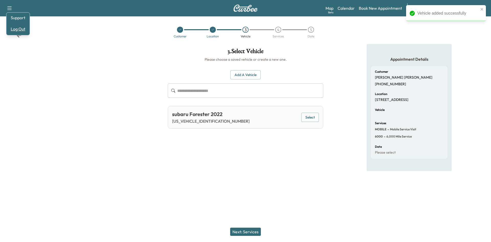
click at [20, 30] on button "Log Out" at bounding box center [17, 29] width 19 height 8
